Goal: Obtain resource: Obtain resource

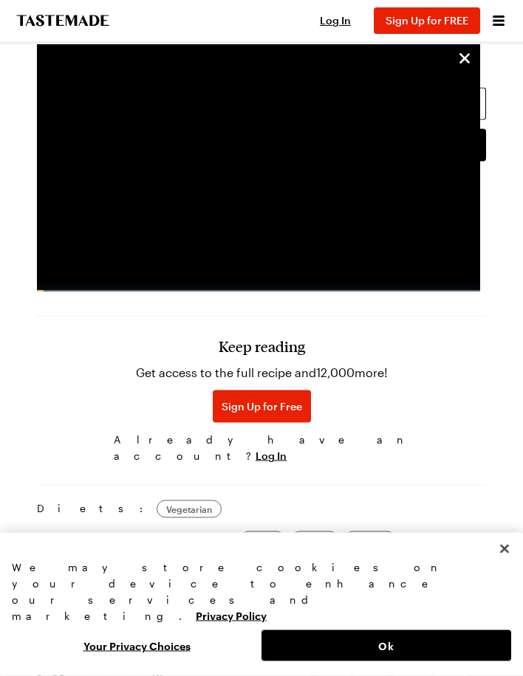
scroll to position [1466, 0]
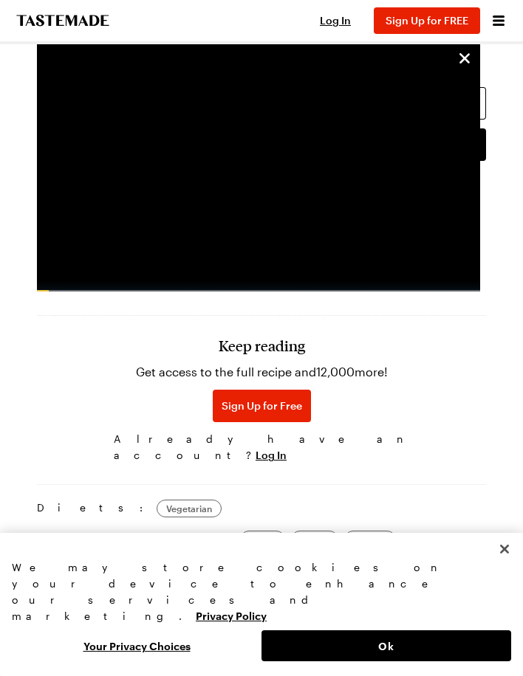
click at [262, 413] on span "Sign Up for Free" at bounding box center [261, 406] width 80 height 15
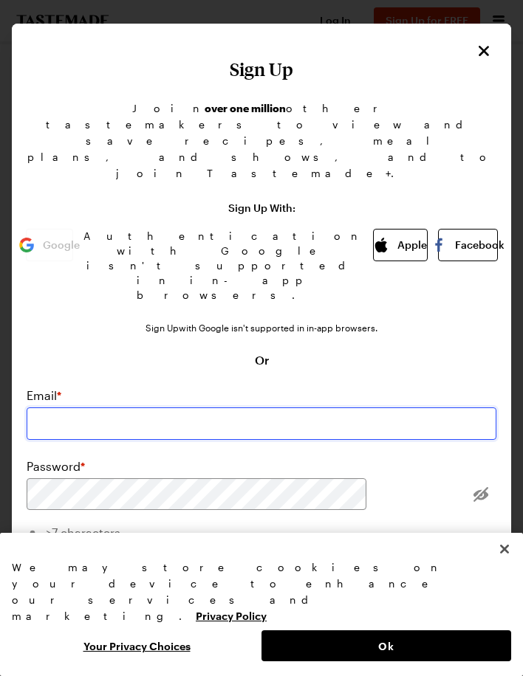
click at [324, 407] on input "email" at bounding box center [261, 423] width 469 height 32
type input "[EMAIL_ADDRESS][DOMAIN_NAME]"
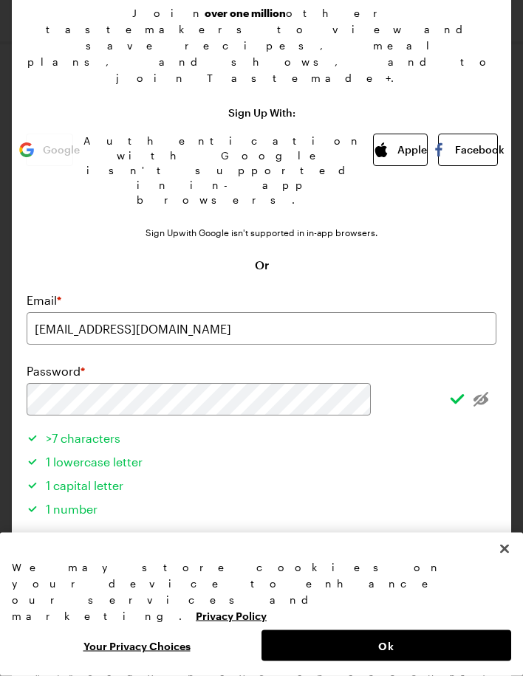
scroll to position [1466, 0]
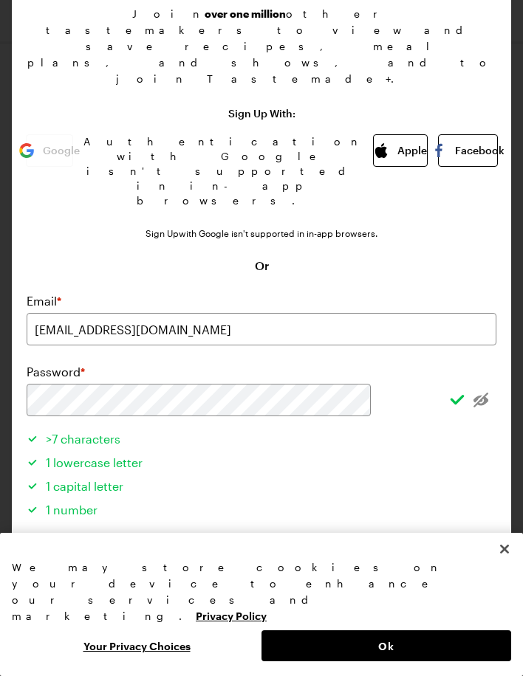
click at [320, 617] on button "Sign Up" at bounding box center [261, 633] width 469 height 32
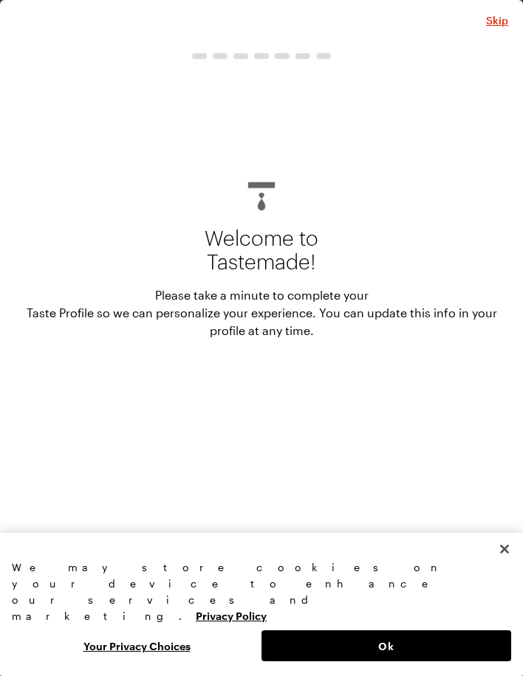
click at [388, 645] on button "Ok" at bounding box center [385, 645] width 249 height 31
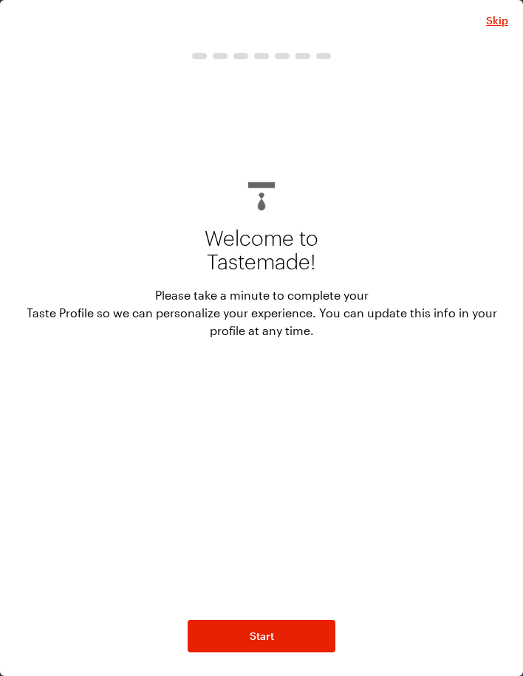
click at [297, 636] on button "Start" at bounding box center [261, 636] width 148 height 32
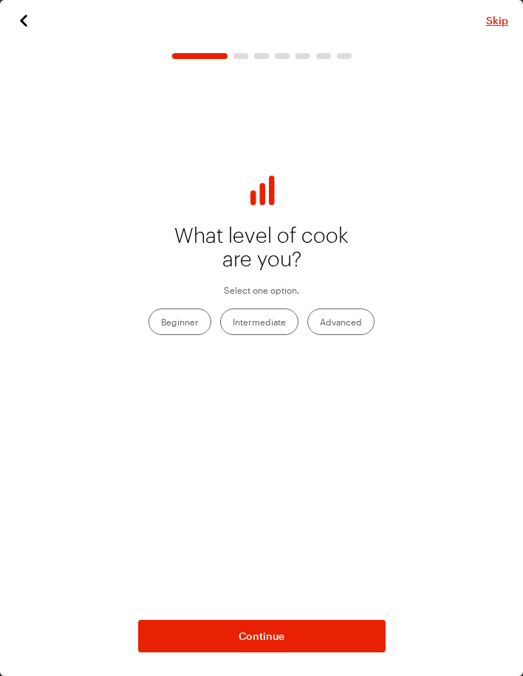
click at [266, 324] on label "Intermediate" at bounding box center [259, 322] width 78 height 27
click at [233, 323] on input "Intermediate" at bounding box center [233, 323] width 0 height 0
click at [323, 636] on button "Continue" at bounding box center [261, 636] width 247 height 32
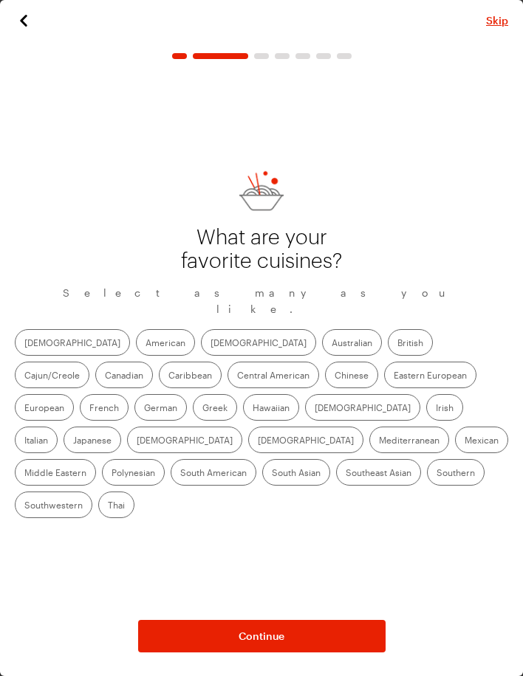
click at [201, 329] on label "[DEMOGRAPHIC_DATA]" at bounding box center [258, 342] width 115 height 27
click at [210, 344] on input "[DEMOGRAPHIC_DATA]" at bounding box center [210, 344] width 0 height 0
click at [388, 329] on label "British" at bounding box center [410, 342] width 45 height 27
click at [397, 344] on input "British" at bounding box center [397, 344] width 0 height 0
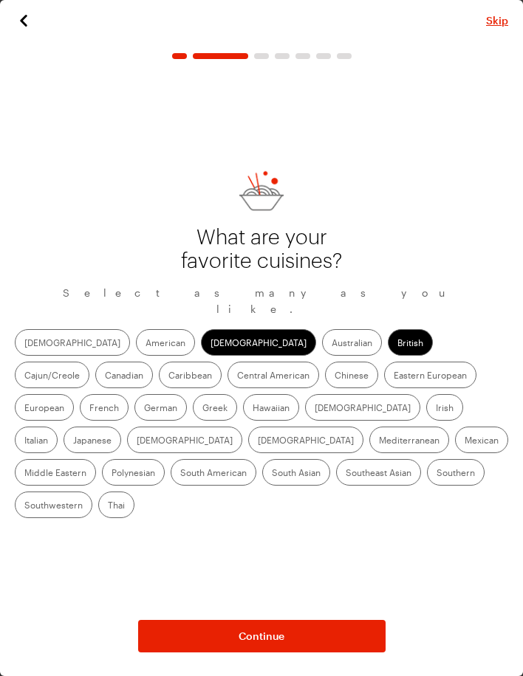
click at [325, 362] on label "Chinese" at bounding box center [351, 375] width 53 height 27
click at [334, 376] on input "Chinese" at bounding box center [334, 376] width 0 height 0
click at [384, 362] on label "Eastern European" at bounding box center [430, 375] width 92 height 27
click at [393, 376] on European "Eastern European" at bounding box center [393, 376] width 0 height 0
click at [74, 394] on label "European" at bounding box center [44, 407] width 59 height 27
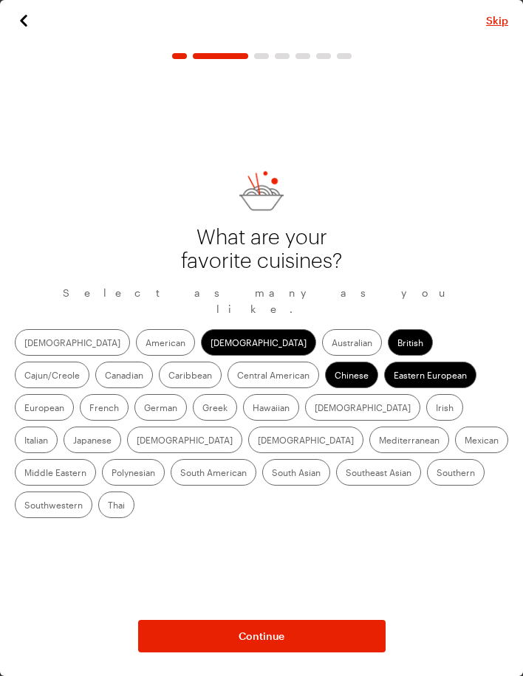
click at [24, 409] on input "European" at bounding box center [24, 409] width 0 height 0
click at [128, 394] on label "French" at bounding box center [104, 407] width 49 height 27
click at [89, 409] on input "French" at bounding box center [89, 409] width 0 height 0
click at [187, 394] on label "German" at bounding box center [160, 407] width 52 height 27
click at [144, 409] on input "German" at bounding box center [144, 409] width 0 height 0
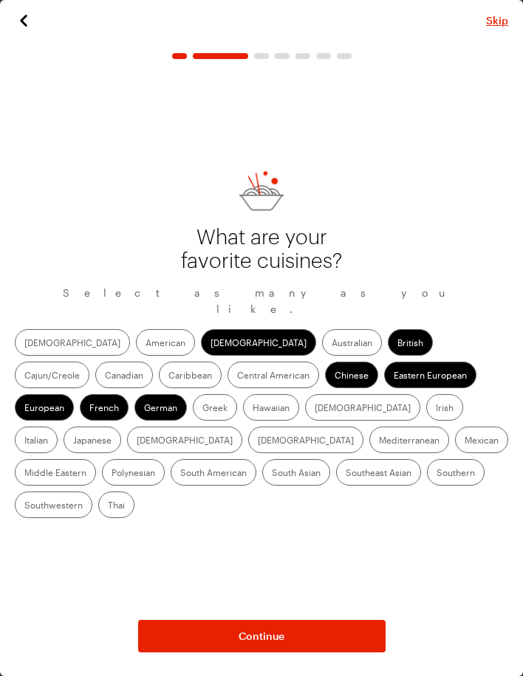
click at [237, 394] on label "Greek" at bounding box center [215, 407] width 44 height 27
click at [202, 409] on input "Greek" at bounding box center [202, 409] width 0 height 0
click at [305, 394] on label "[DEMOGRAPHIC_DATA]" at bounding box center [362, 407] width 115 height 27
click at [314, 409] on input "[DEMOGRAPHIC_DATA]" at bounding box center [314, 409] width 0 height 0
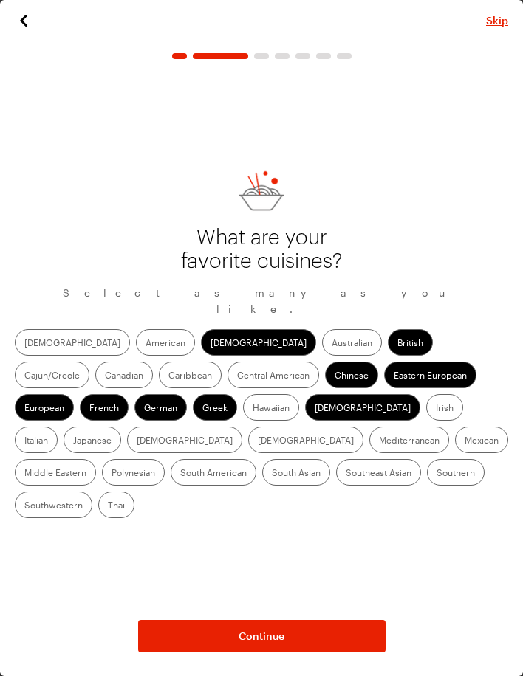
click at [426, 394] on label "Irish" at bounding box center [444, 407] width 37 height 27
click at [435, 409] on input "Irish" at bounding box center [435, 409] width 0 height 0
click at [58, 427] on label "Italian" at bounding box center [36, 440] width 43 height 27
click at [24, 441] on input "Italian" at bounding box center [24, 441] width 0 height 0
click at [121, 427] on label "Japanese" at bounding box center [92, 440] width 58 height 27
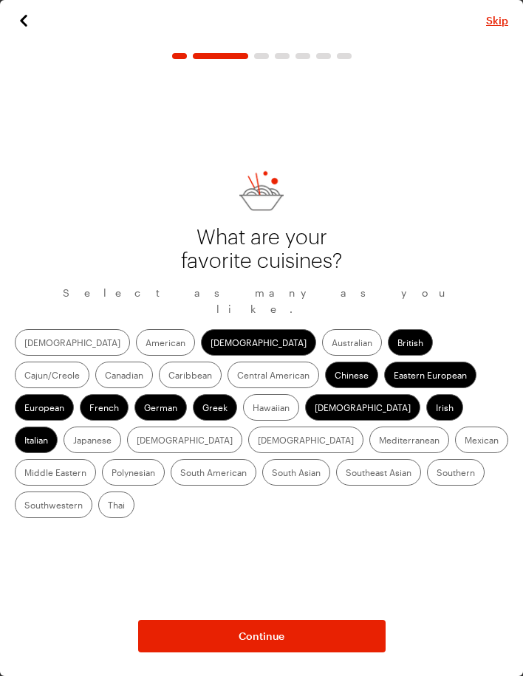
click at [73, 441] on input "Japanese" at bounding box center [73, 441] width 0 height 0
click at [242, 427] on label "[DEMOGRAPHIC_DATA]" at bounding box center [184, 440] width 115 height 27
click at [137, 441] on input "[DEMOGRAPHIC_DATA]" at bounding box center [137, 441] width 0 height 0
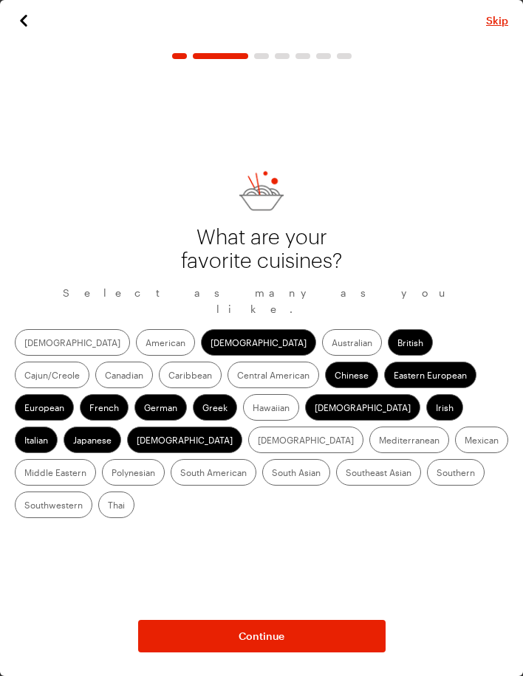
click at [438, 427] on label "Mediterranean" at bounding box center [409, 440] width 80 height 27
click at [379, 441] on input "Mediterranean" at bounding box center [379, 441] width 0 height 0
click at [96, 459] on label "Middle Eastern" at bounding box center [55, 472] width 81 height 27
click at [24, 474] on Eastern "Middle Eastern" at bounding box center [24, 474] width 0 height 0
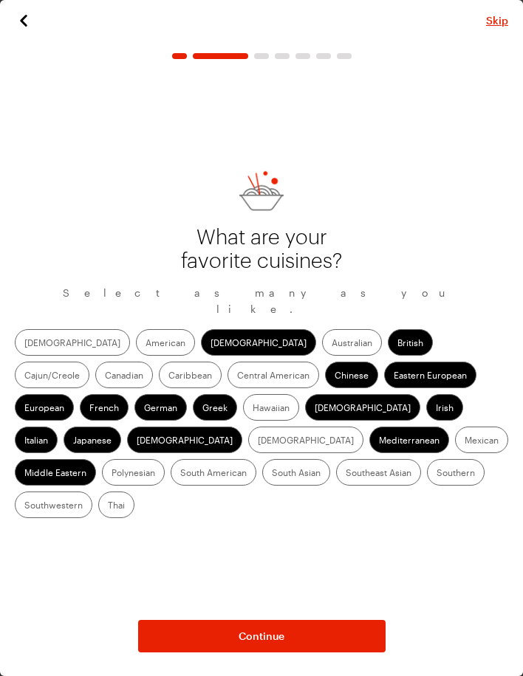
click at [134, 492] on label "Thai" at bounding box center [116, 505] width 36 height 27
click at [108, 506] on input "Thai" at bounding box center [108, 506] width 0 height 0
click at [361, 629] on button "Continue" at bounding box center [261, 636] width 247 height 32
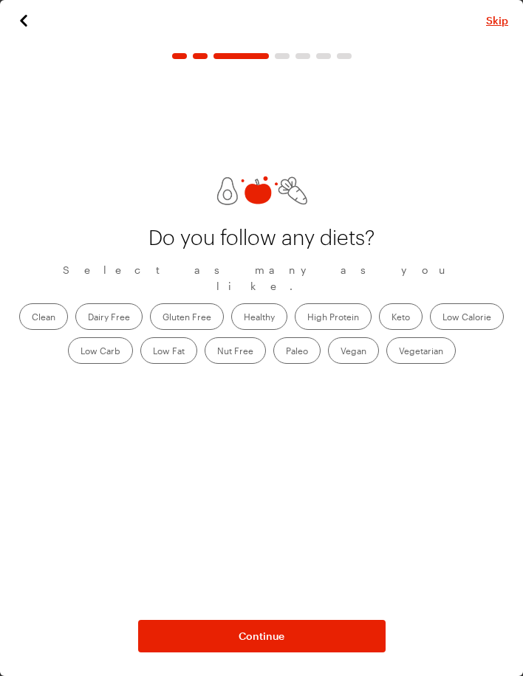
click at [302, 631] on button "Continue" at bounding box center [261, 636] width 247 height 32
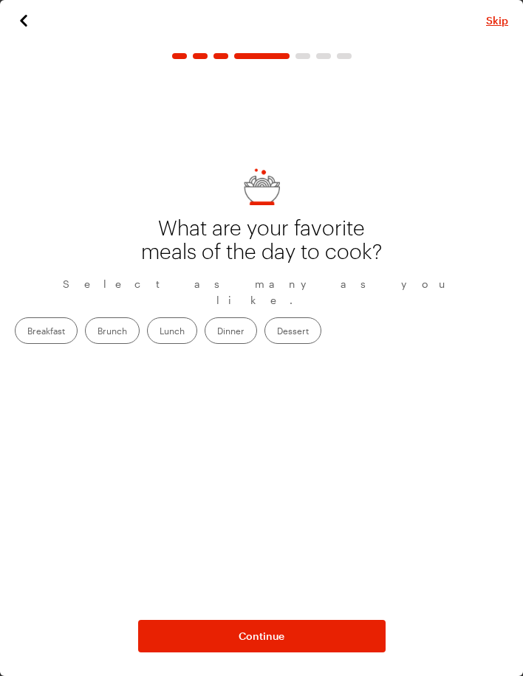
click at [310, 637] on button "Continue" at bounding box center [261, 636] width 247 height 32
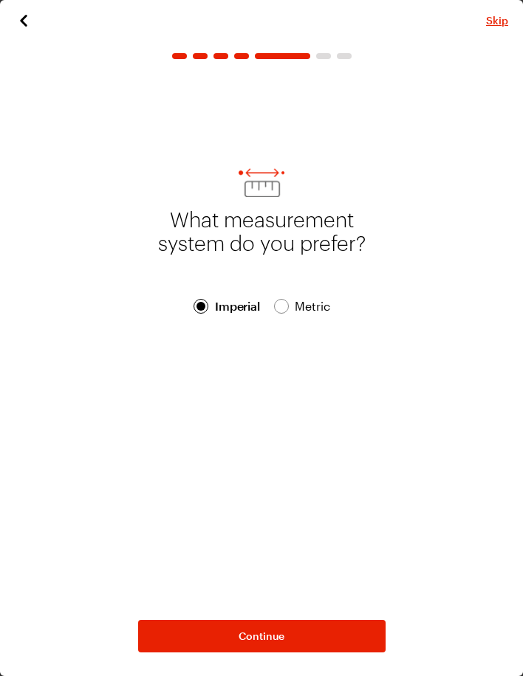
click at [258, 630] on span "Continue" at bounding box center [261, 636] width 46 height 15
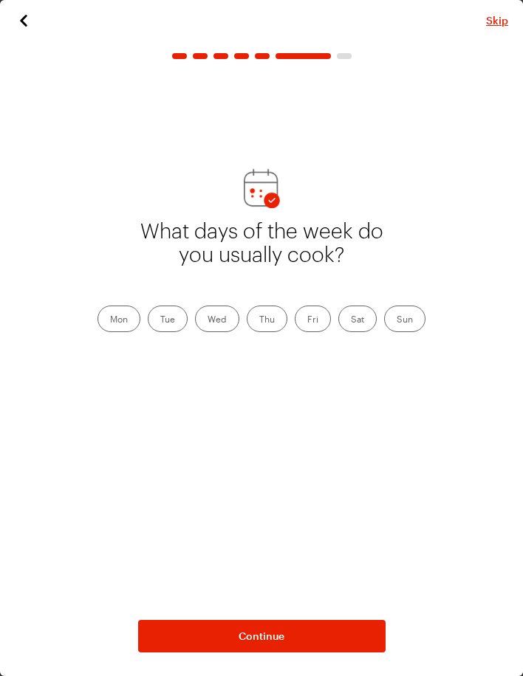
click at [272, 631] on span "Continue" at bounding box center [261, 636] width 46 height 15
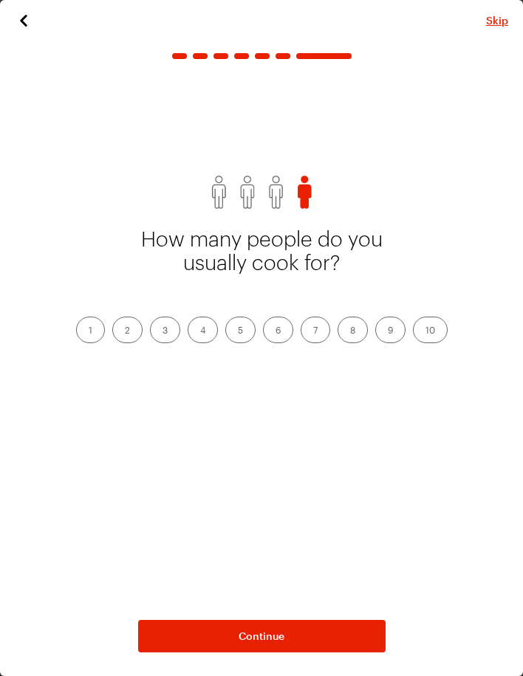
click at [164, 338] on label "3" at bounding box center [165, 330] width 30 height 27
click at [162, 331] on input "3" at bounding box center [162, 331] width 0 height 0
click at [278, 634] on span "Continue" at bounding box center [261, 636] width 46 height 15
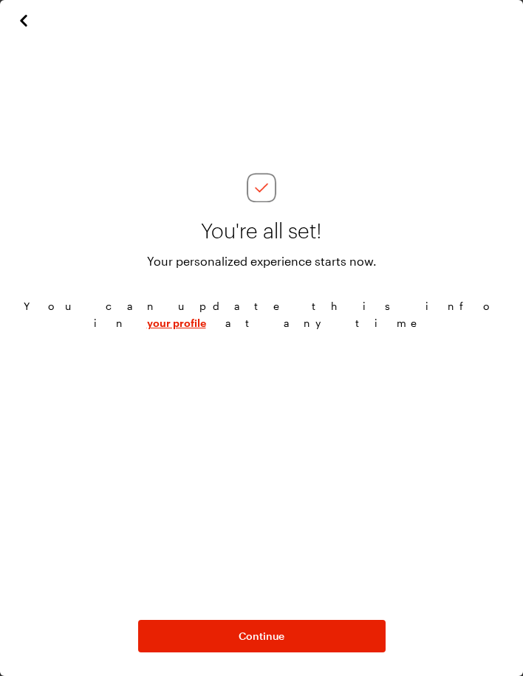
click at [297, 629] on button "Continue" at bounding box center [261, 636] width 247 height 32
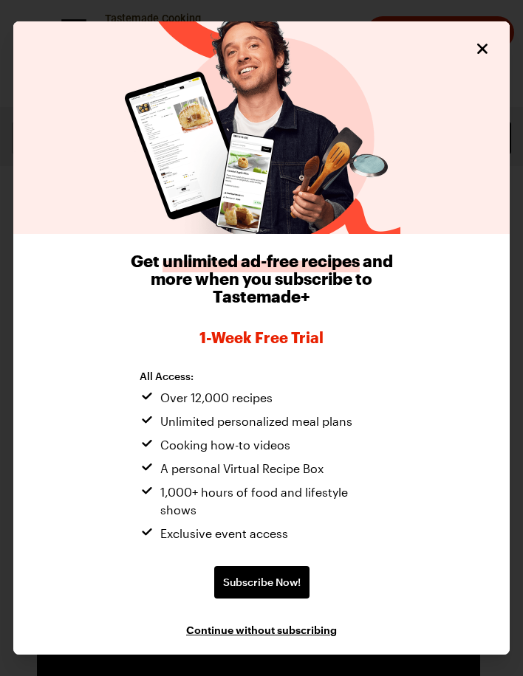
click at [309, 622] on span "Continue without subscribing" at bounding box center [261, 629] width 151 height 15
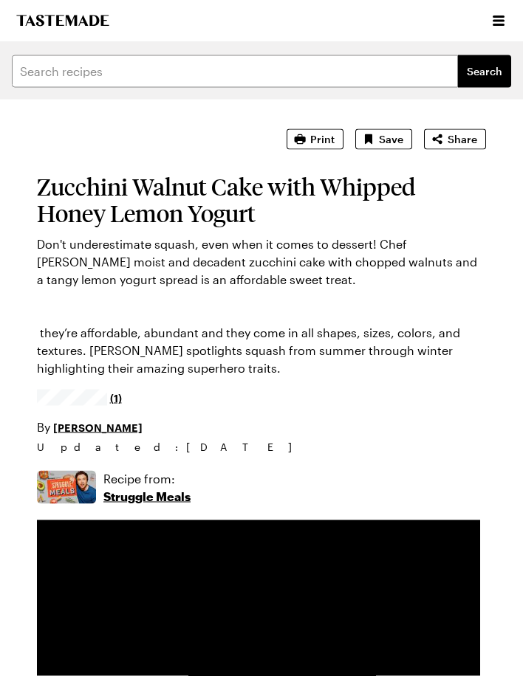
scroll to position [57, 0]
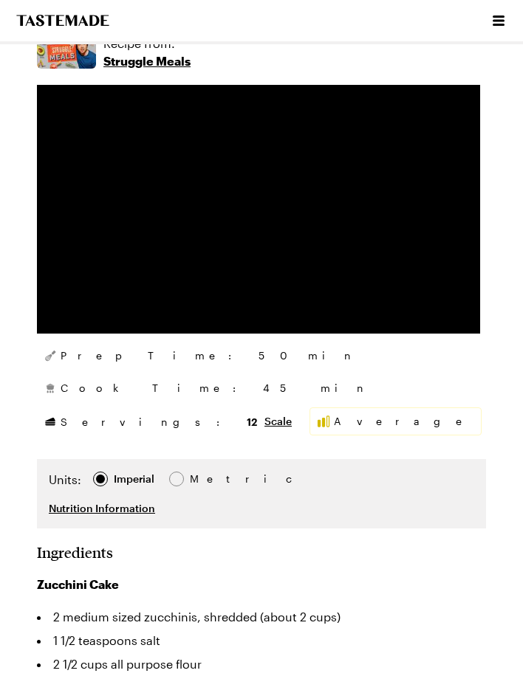
type textarea "x"
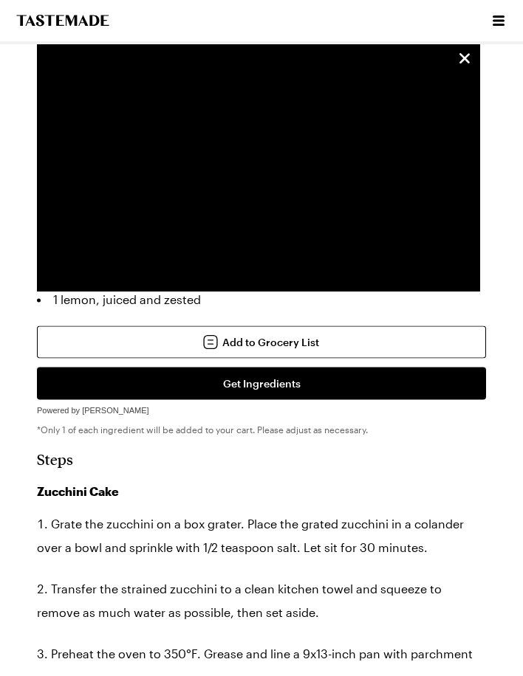
scroll to position [1226, 0]
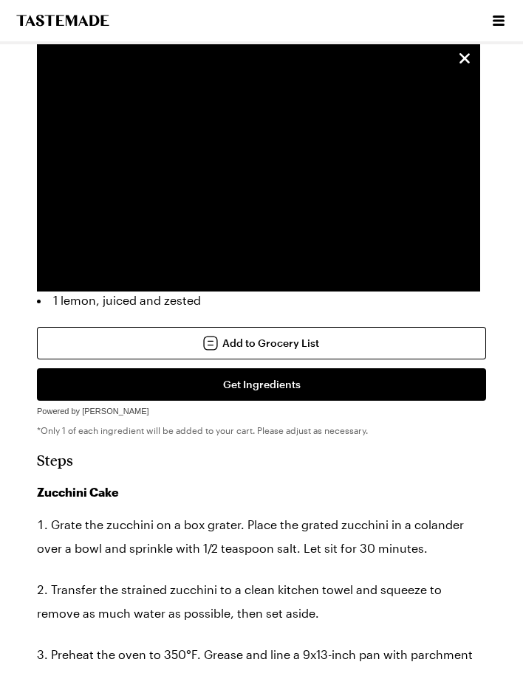
click at [107, 494] on h3 "Zucchini Cake" at bounding box center [261, 492] width 449 height 18
click at [63, 490] on h3 "Zucchini Cake" at bounding box center [261, 492] width 449 height 18
click at [62, 490] on h3 "Zucchini Cake" at bounding box center [261, 492] width 449 height 18
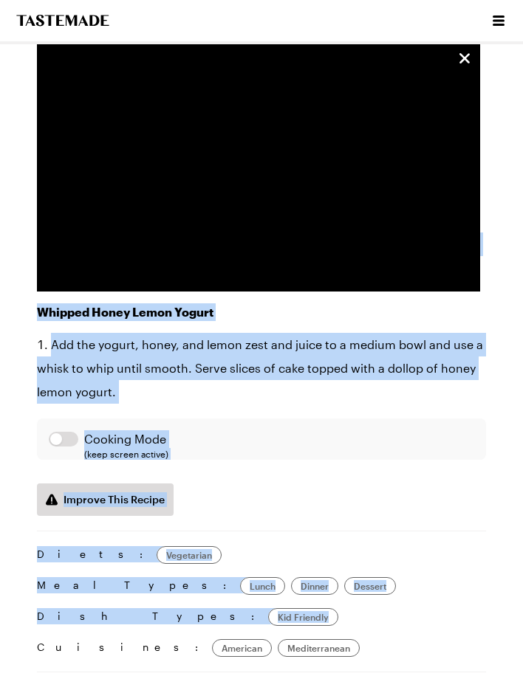
scroll to position [1856, 0]
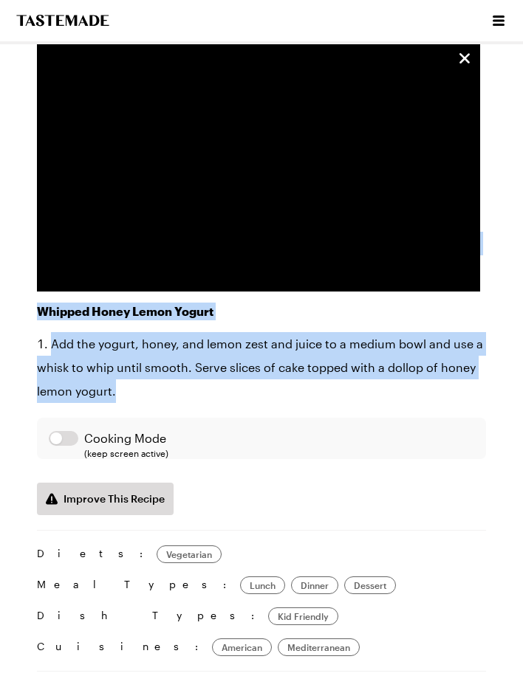
copy div "Zucchini Cake Grate the zucchini on a box grater. Place the grated zucchini in …"
